Goal: Task Accomplishment & Management: Manage account settings

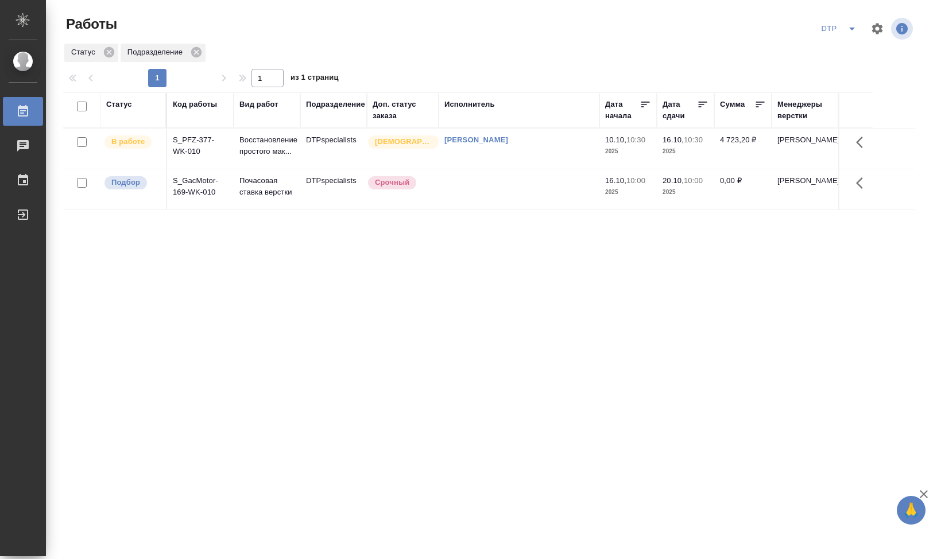
click at [197, 148] on td "S_PFZ-377-WK-010" at bounding box center [200, 149] width 67 height 40
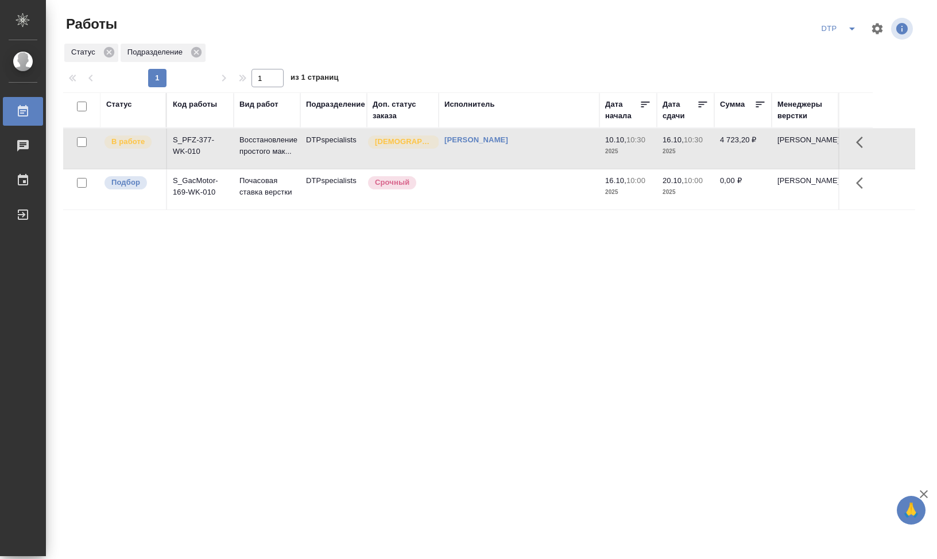
click at [197, 148] on td "S_PFZ-377-WK-010" at bounding box center [200, 149] width 67 height 40
click at [146, 141] on span "В работе" at bounding box center [127, 141] width 47 height 11
click at [129, 146] on p "В работе" at bounding box center [127, 141] width 33 height 11
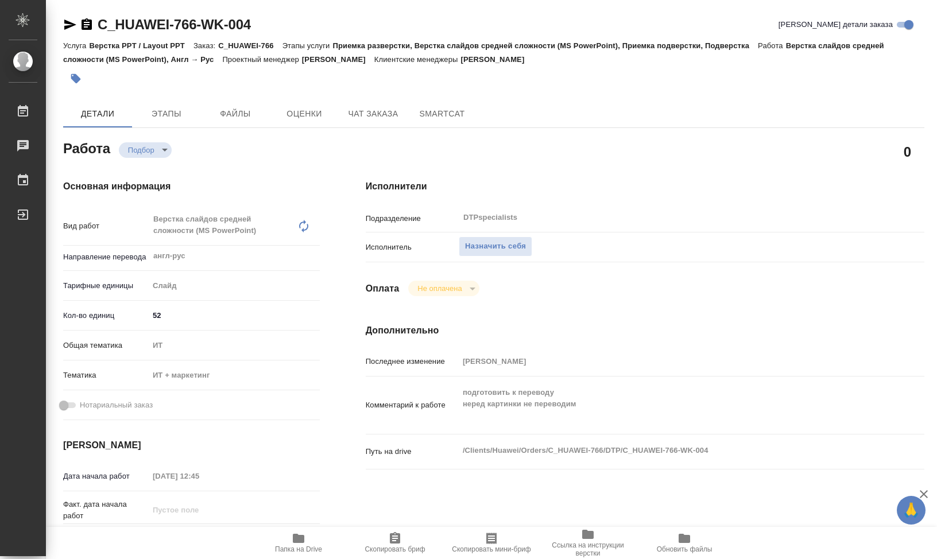
scroll to position [443, 0]
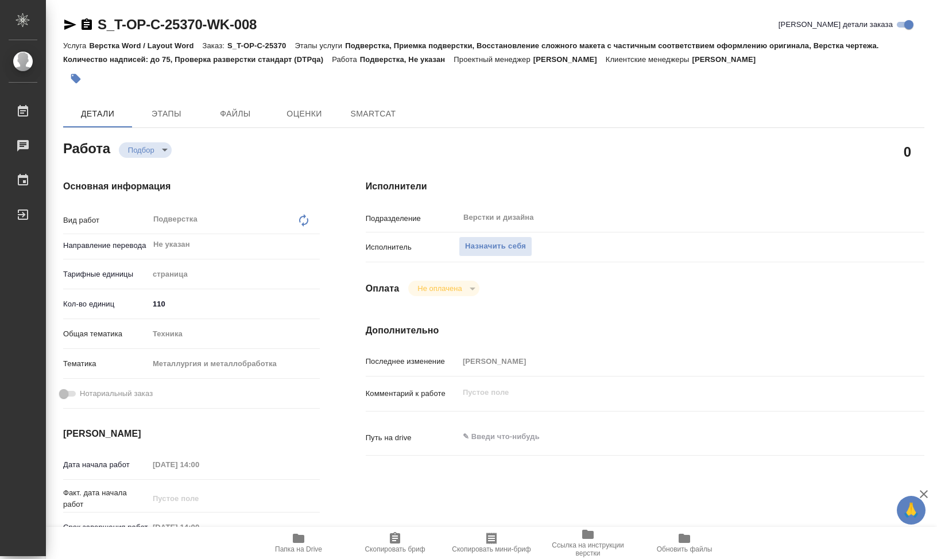
type textarea "x"
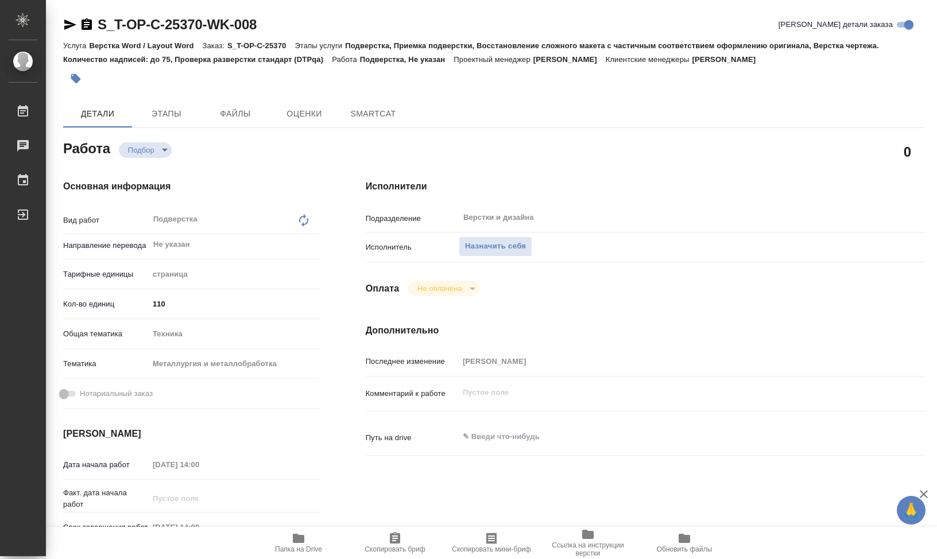
type textarea "x"
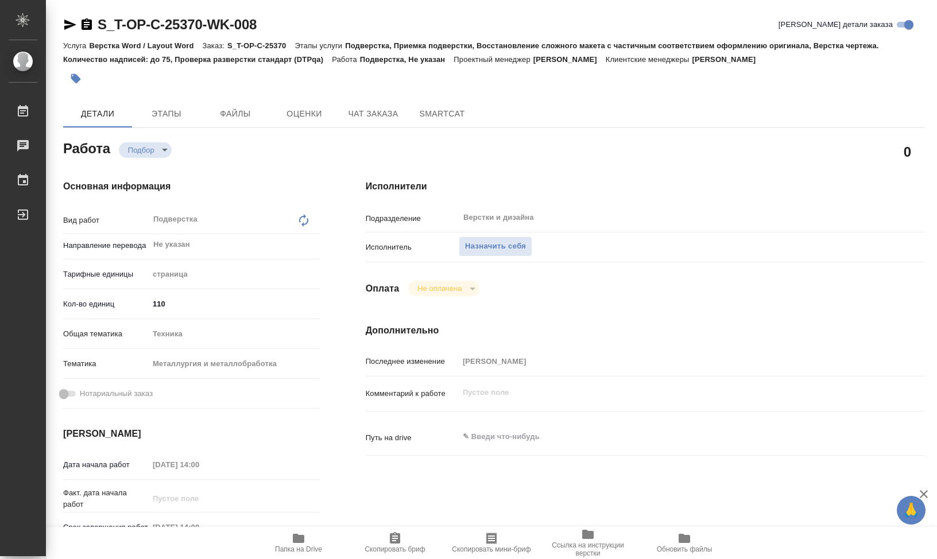
type textarea "x"
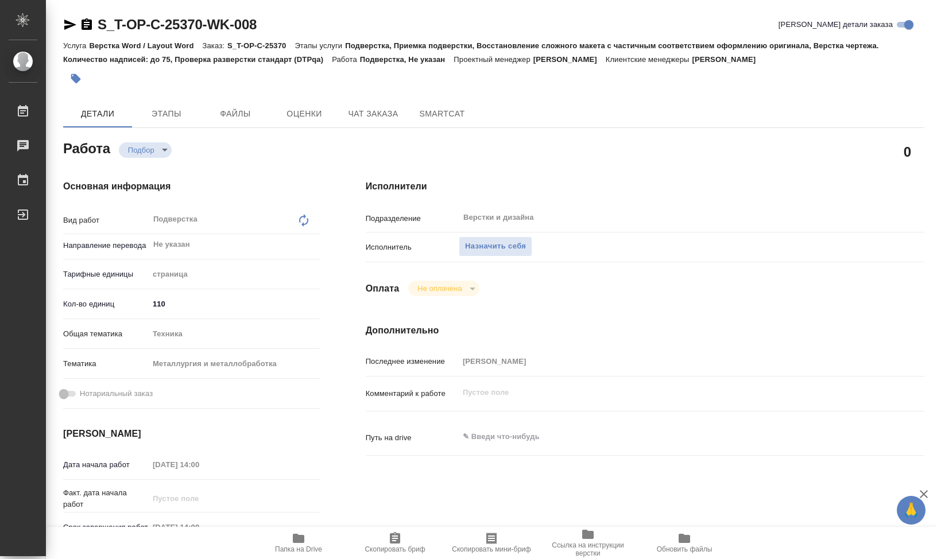
type textarea "x"
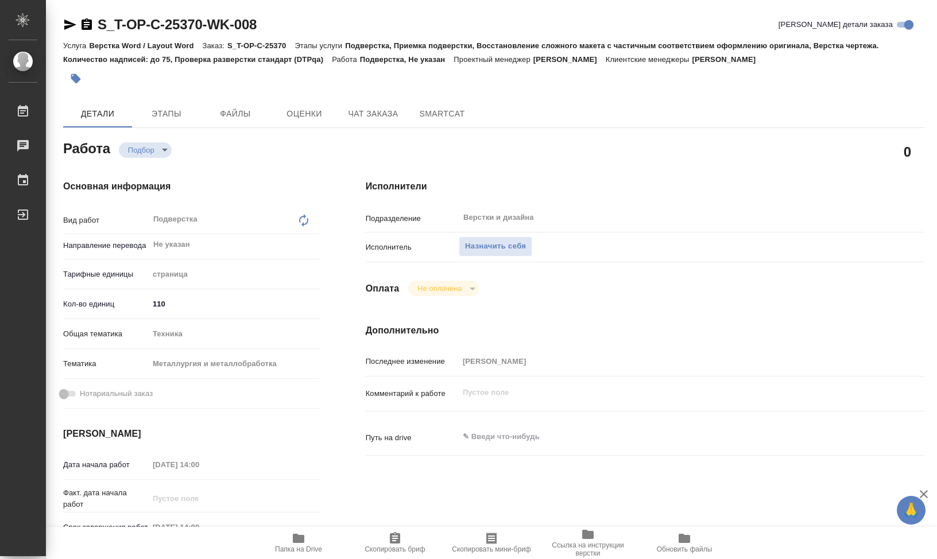
type textarea "x"
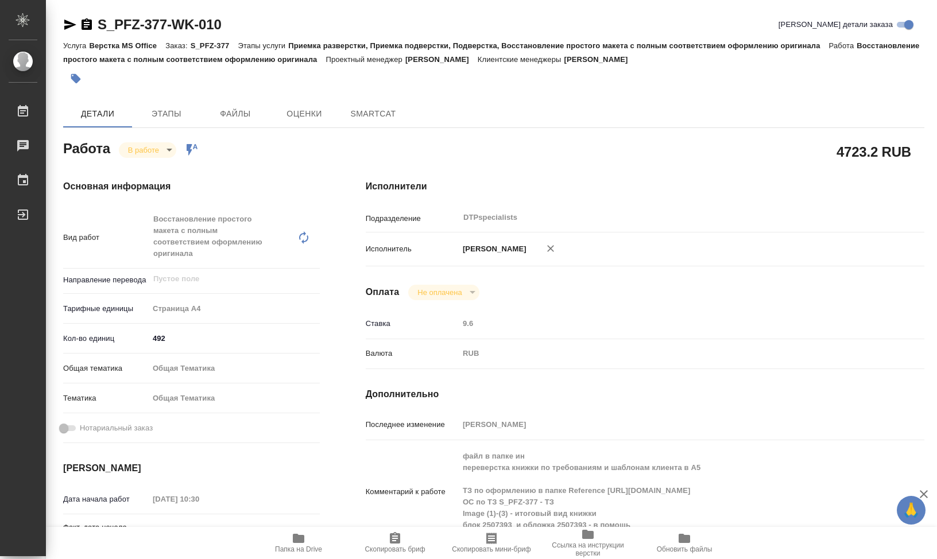
type textarea "x"
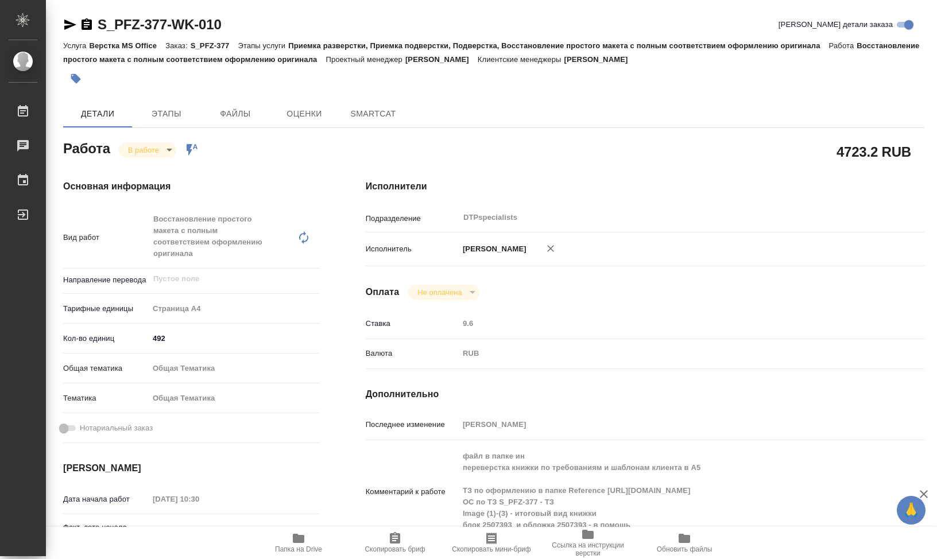
type textarea "x"
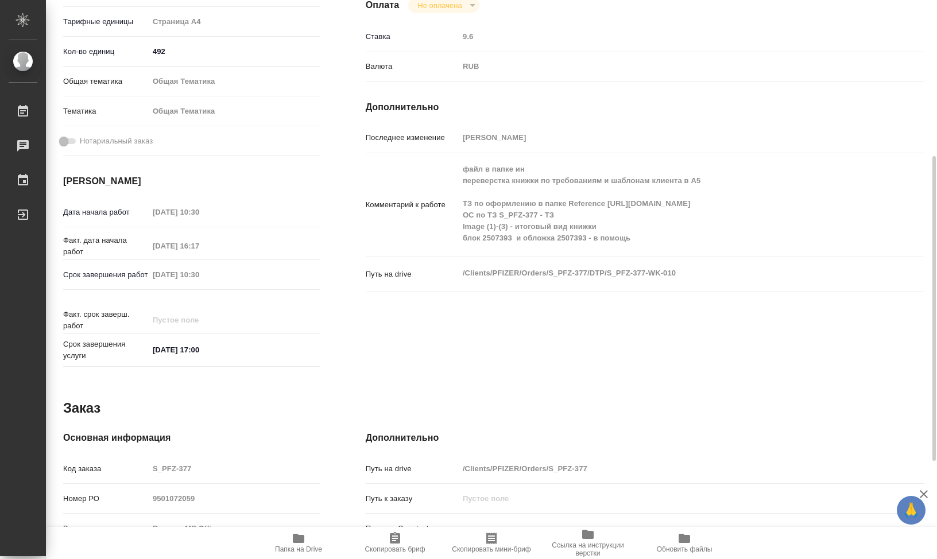
scroll to position [466, 0]
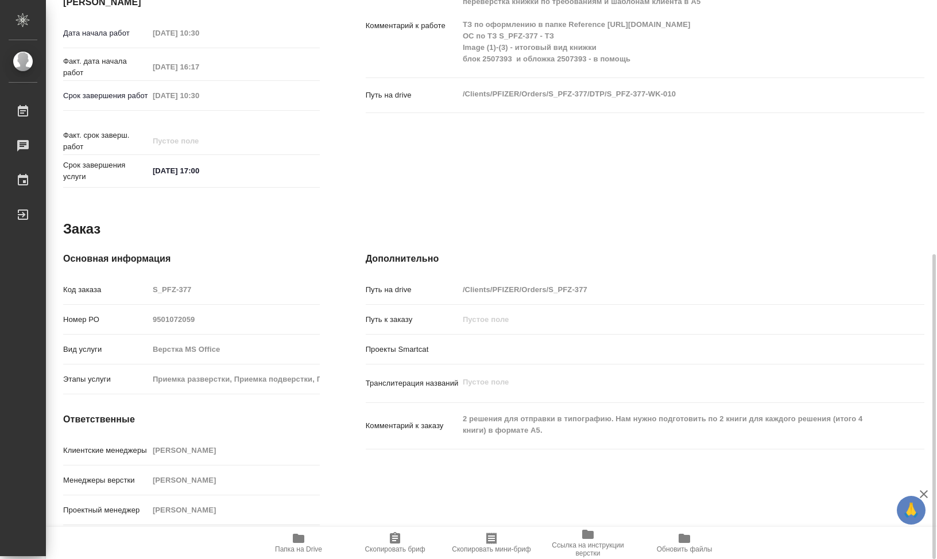
type textarea "x"
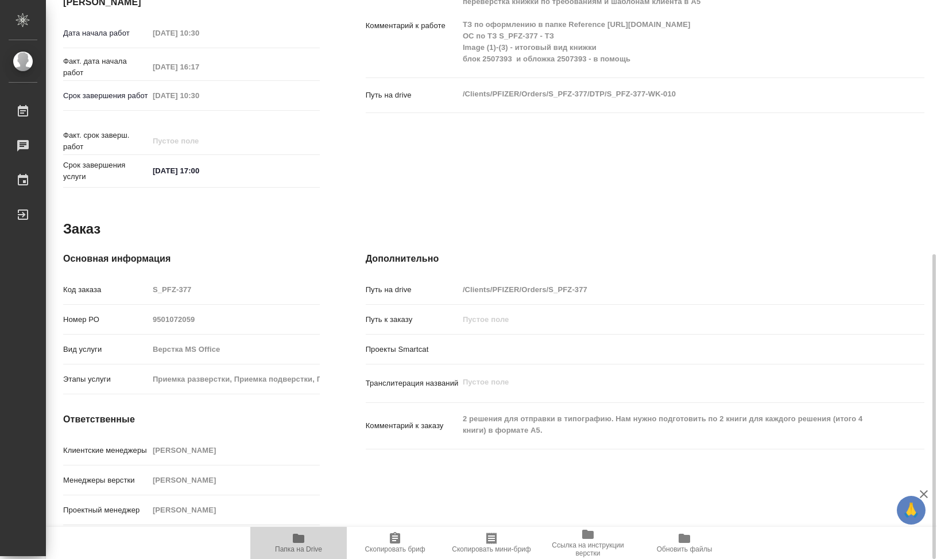
click at [300, 536] on icon "button" at bounding box center [298, 538] width 11 height 9
type textarea "x"
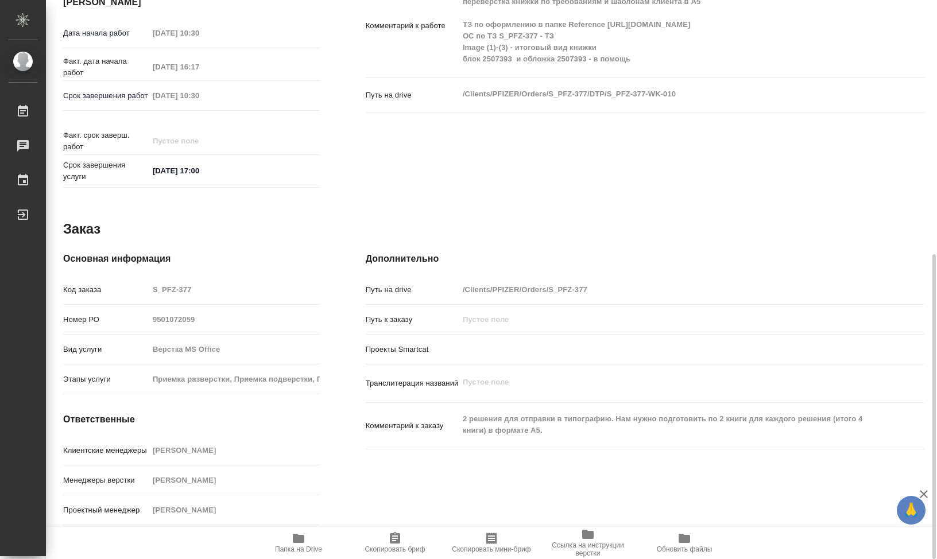
type textarea "x"
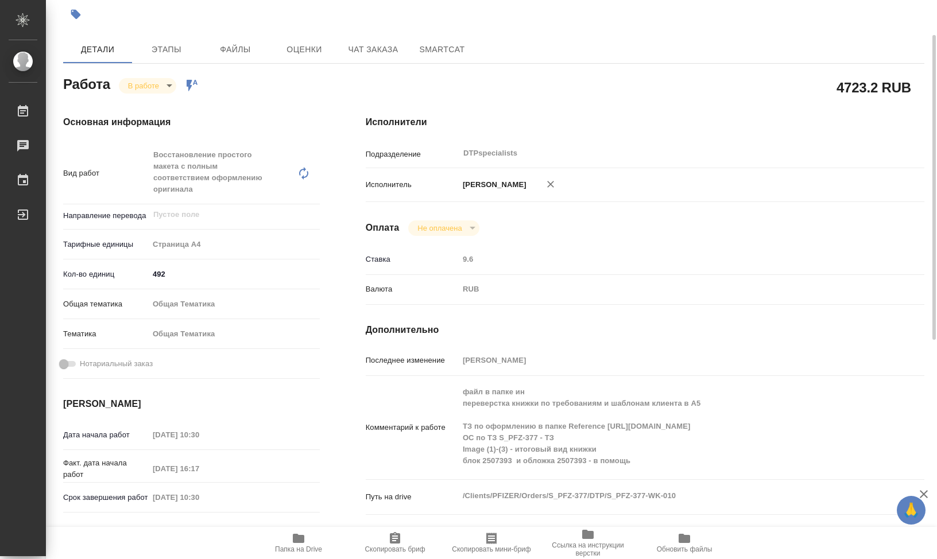
scroll to position [0, 0]
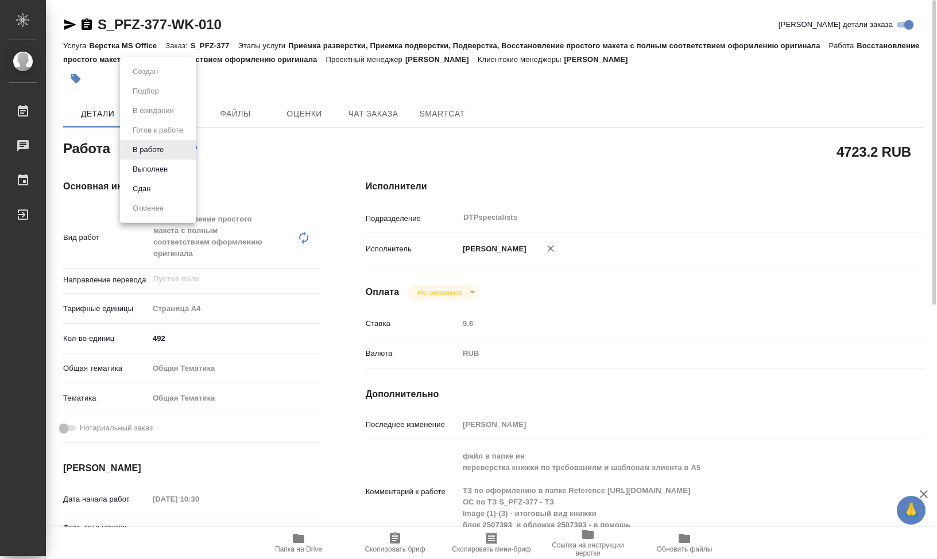
click at [170, 150] on body "🙏 .cls-1 fill:#fff; AWATERA Klimentovskii Sergei Работы 0 Чаты График Выйти S_P…" at bounding box center [468, 279] width 937 height 559
click at [169, 168] on button "Выполнен" at bounding box center [150, 169] width 42 height 13
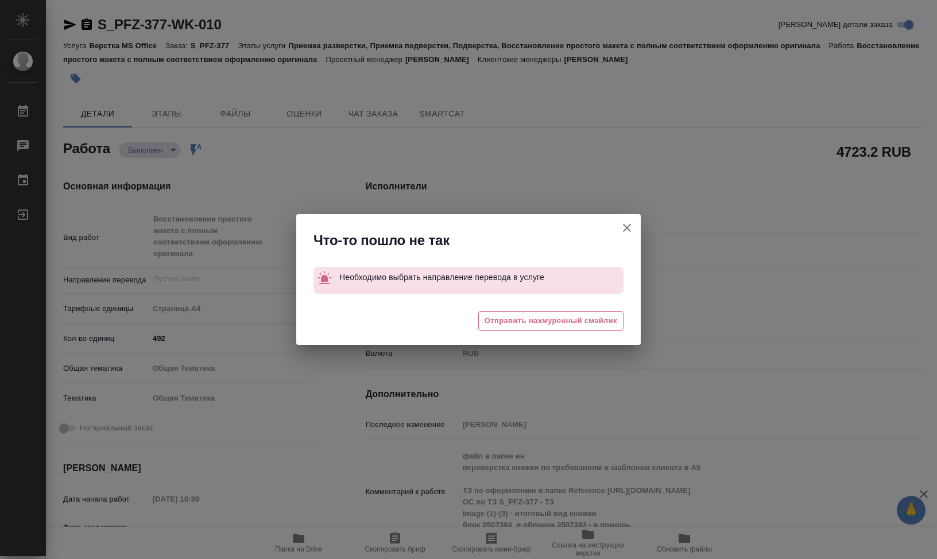
type textarea "x"
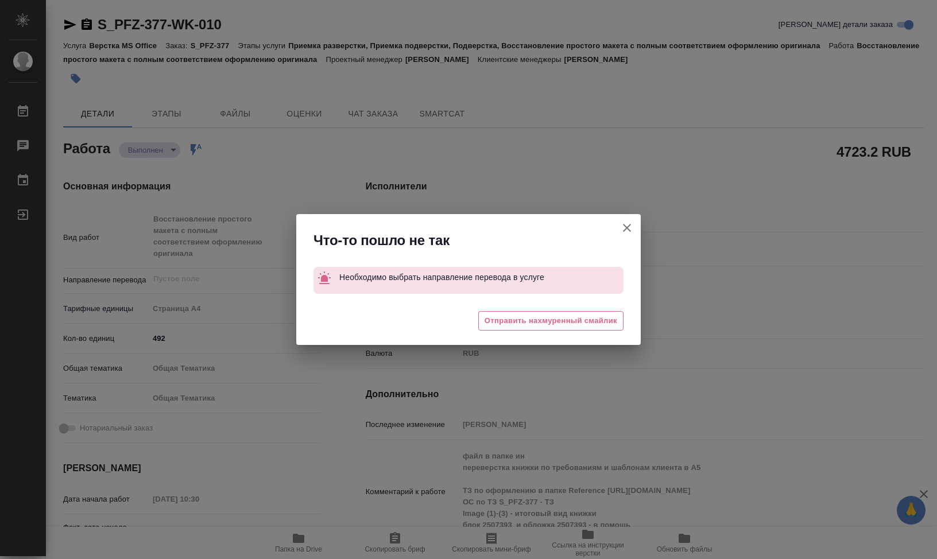
type textarea "x"
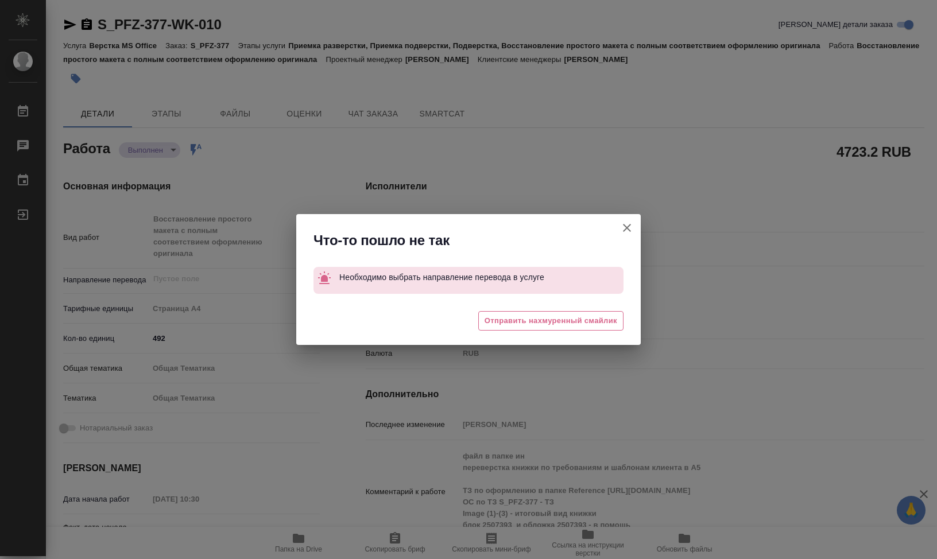
type textarea "x"
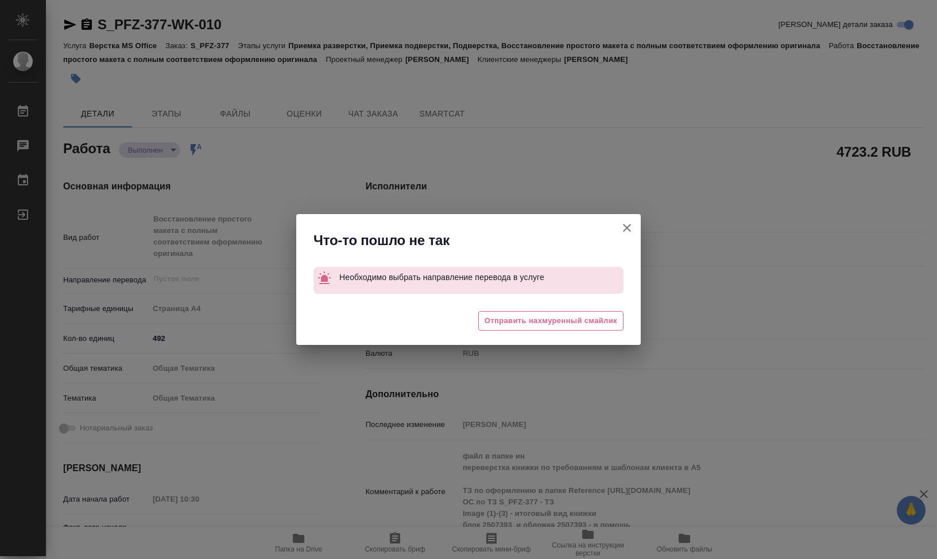
click at [628, 227] on icon "button" at bounding box center [627, 228] width 8 height 8
type textarea "x"
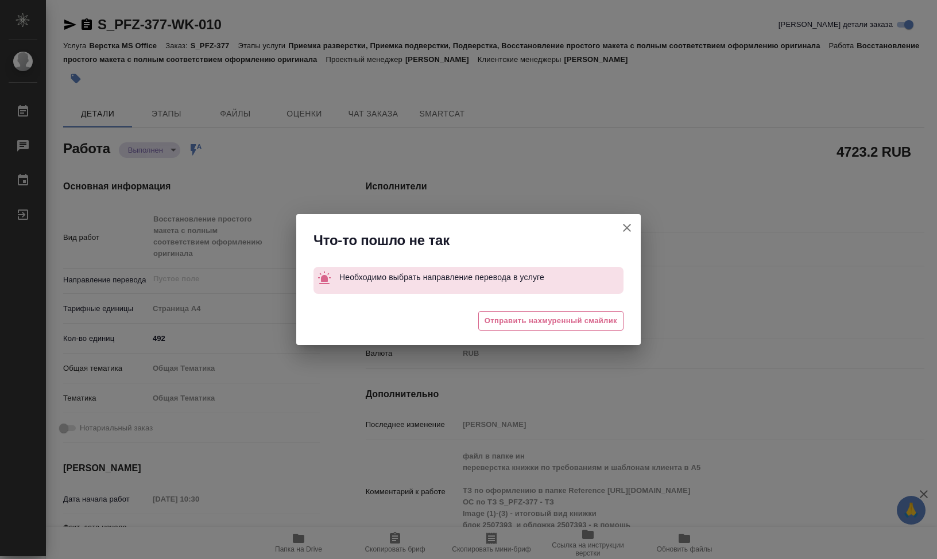
type textarea "x"
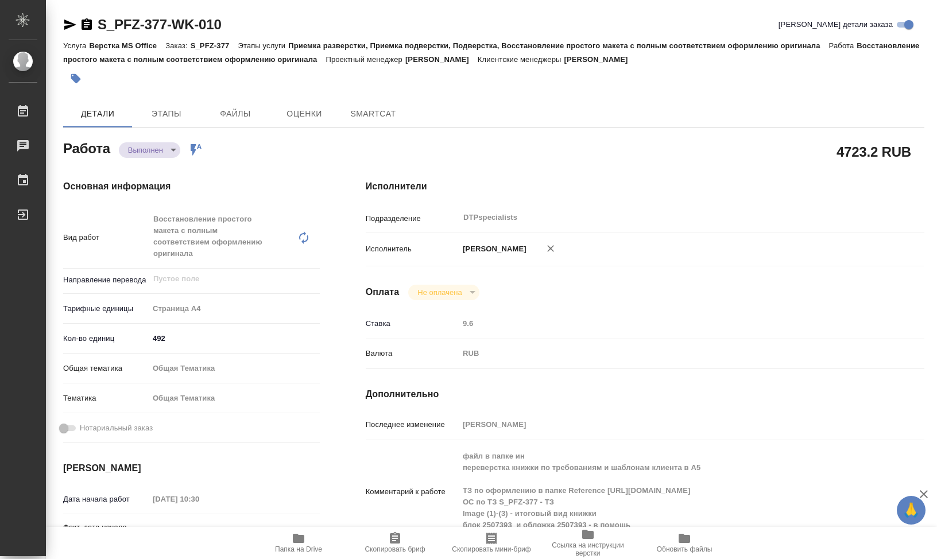
type textarea "x"
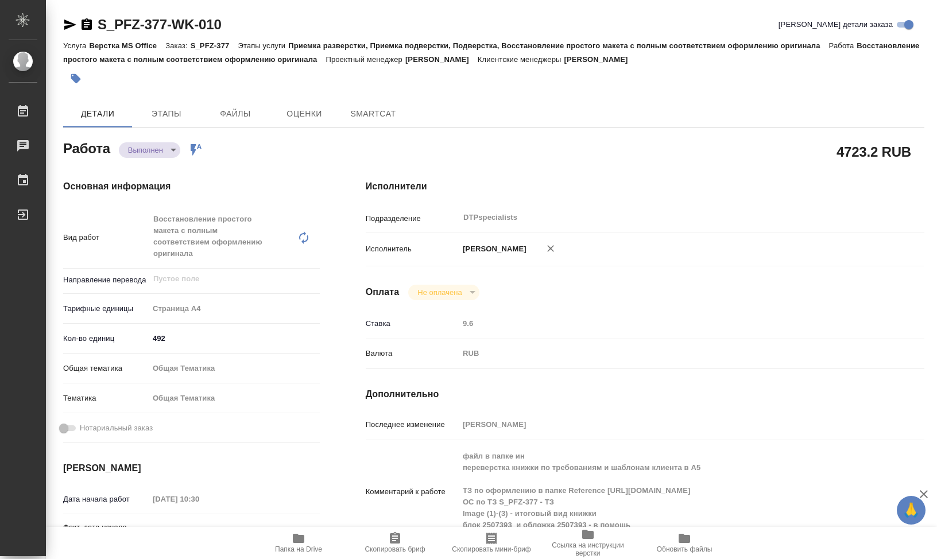
type textarea "x"
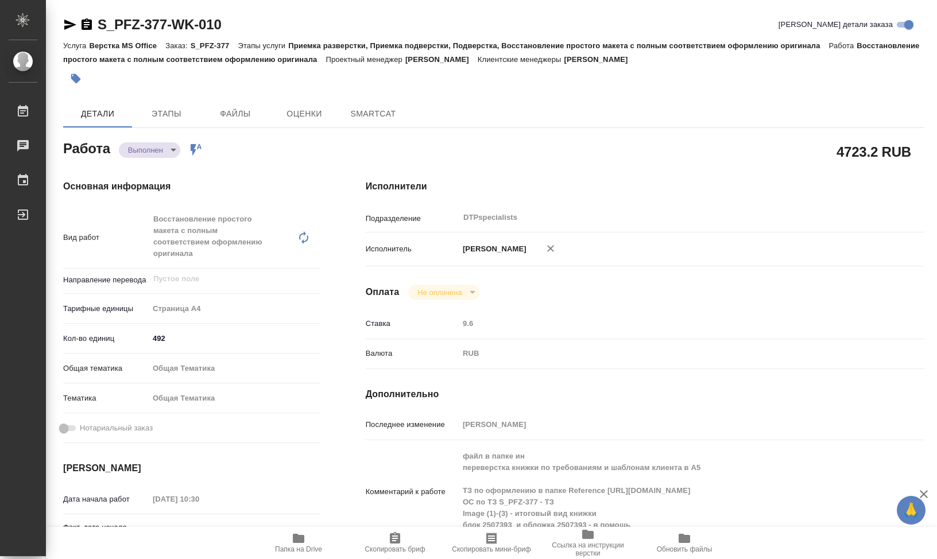
type textarea "x"
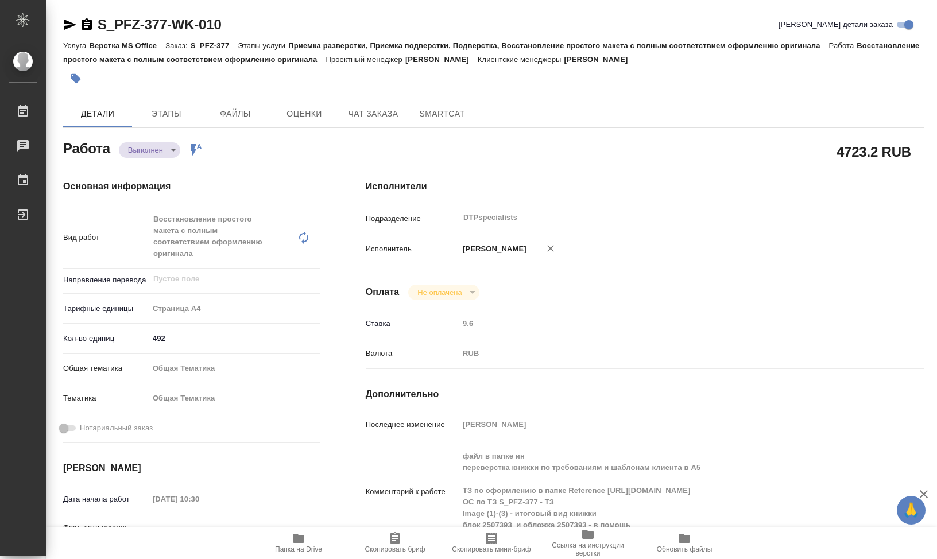
type textarea "x"
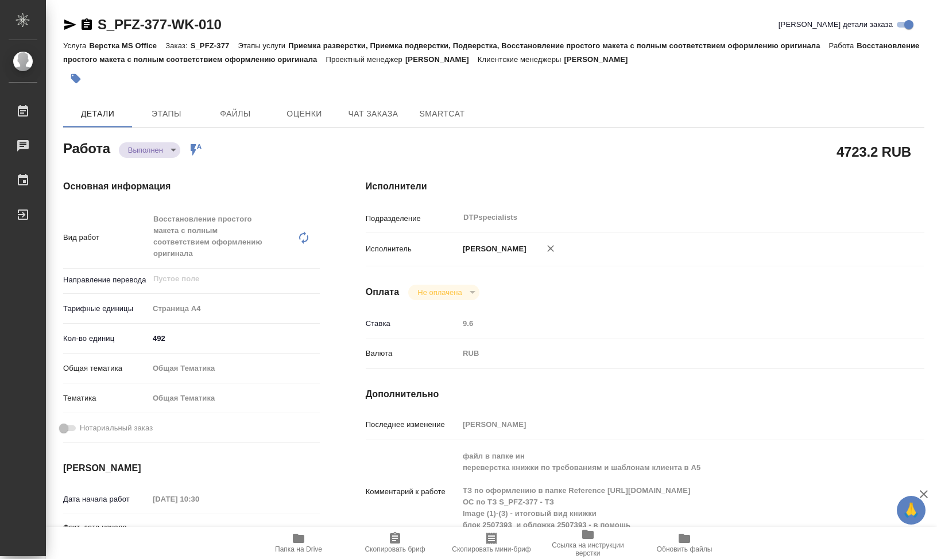
type textarea "x"
